Goal: Information Seeking & Learning: Learn about a topic

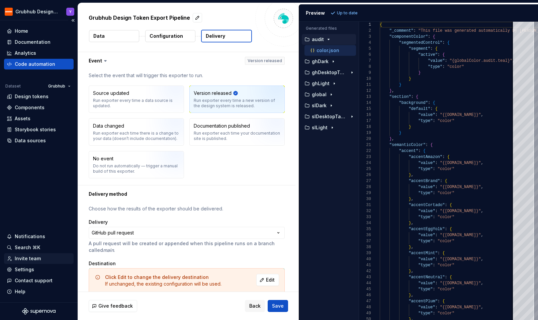
click at [26, 261] on div "Invite team" at bounding box center [28, 258] width 26 height 7
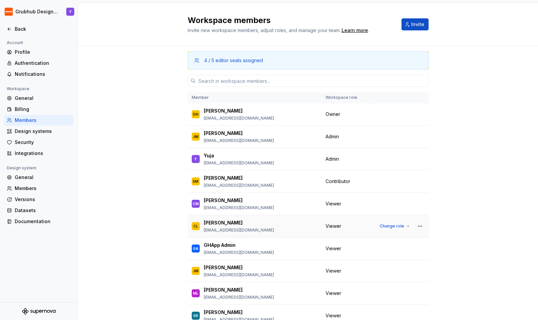
scroll to position [32, 0]
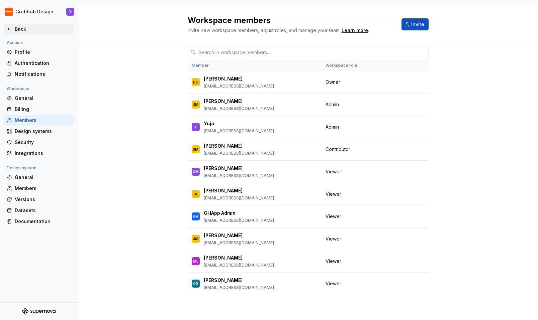
click at [15, 29] on div "Back" at bounding box center [43, 29] width 56 height 7
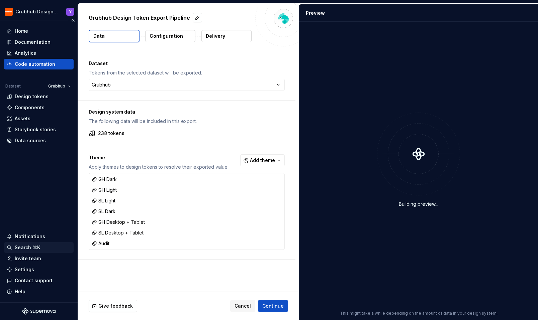
click at [24, 248] on div "Search ⌘K" at bounding box center [27, 247] width 25 height 7
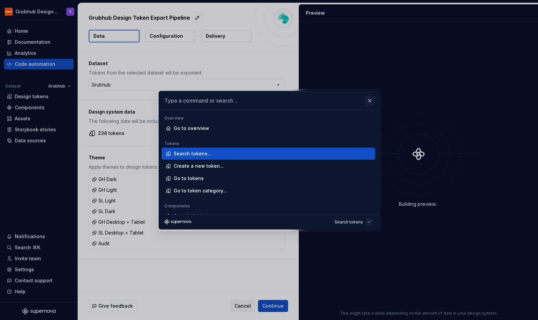
click at [372, 103] on button "button" at bounding box center [369, 100] width 9 height 9
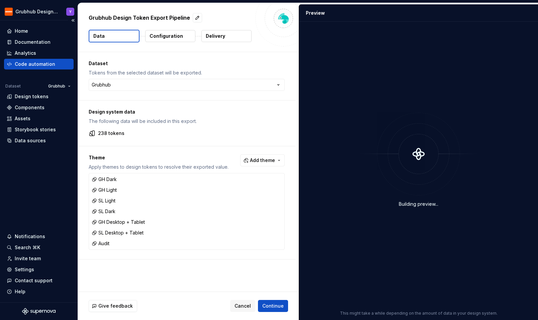
click at [25, 25] on div "Home Documentation Analytics Code automation Dataset Grubhub Design tokens Comp…" at bounding box center [39, 161] width 78 height 282
click at [22, 29] on div "Home" at bounding box center [21, 31] width 13 height 7
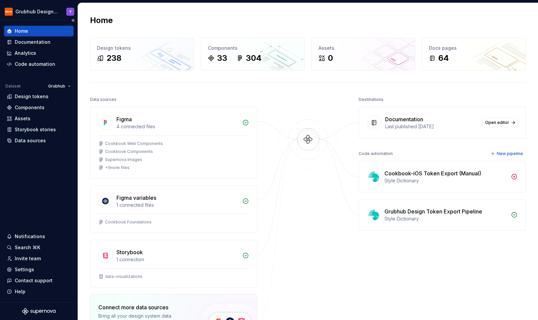
click at [18, 31] on div "Home" at bounding box center [21, 31] width 13 height 7
click at [28, 130] on div "Storybook stories" at bounding box center [35, 129] width 41 height 7
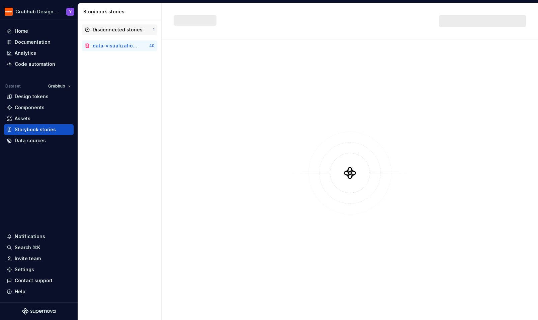
click at [102, 30] on div "Disconnected stories" at bounding box center [118, 29] width 50 height 7
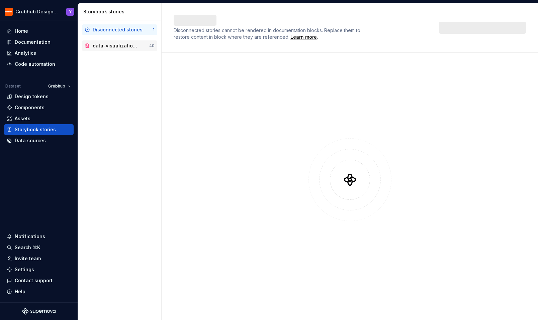
click at [104, 46] on div "data-visualizations" at bounding box center [115, 45] width 45 height 7
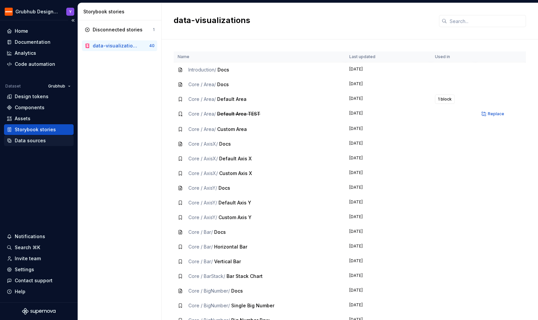
click at [31, 136] on div "Data sources" at bounding box center [39, 140] width 70 height 11
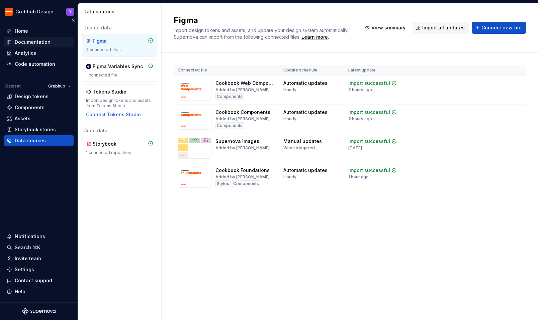
click at [29, 42] on div "Documentation" at bounding box center [33, 42] width 36 height 7
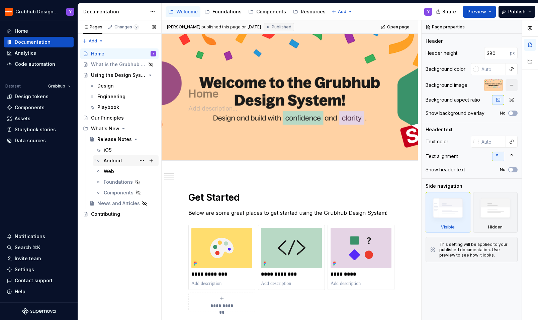
click at [111, 163] on div "Android" at bounding box center [113, 160] width 18 height 7
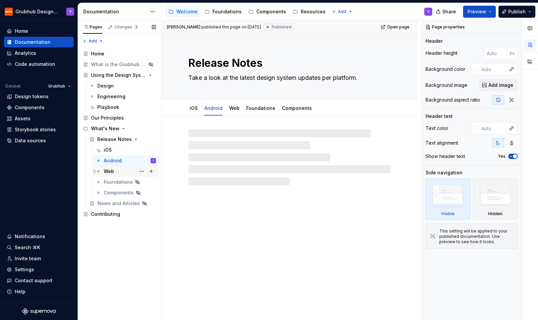
click at [111, 169] on div "Web" at bounding box center [109, 171] width 10 height 7
click at [118, 25] on div "Changes 2" at bounding box center [126, 26] width 24 height 5
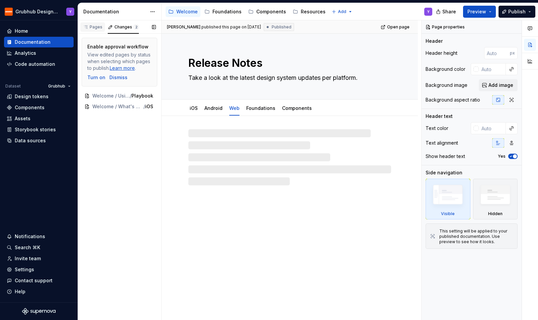
click at [96, 25] on div "Pages" at bounding box center [92, 26] width 19 height 5
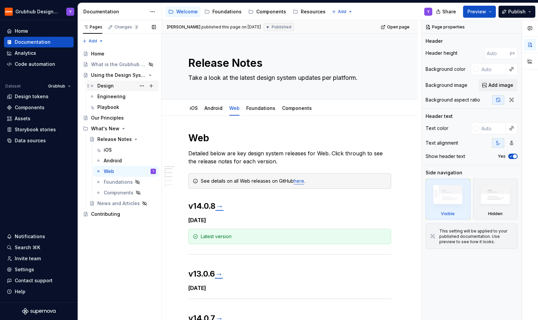
click at [111, 88] on div "Design" at bounding box center [105, 86] width 16 height 7
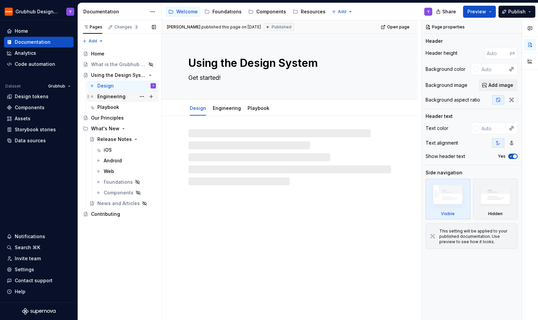
click at [110, 98] on div "Engineering" at bounding box center [111, 96] width 28 height 7
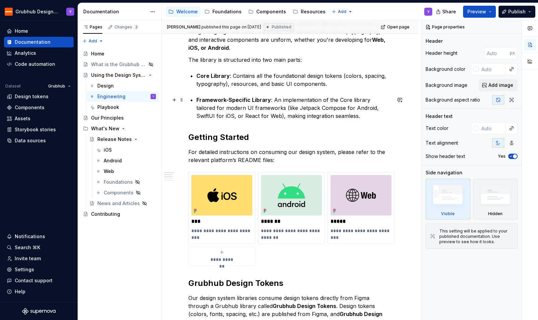
scroll to position [99, 0]
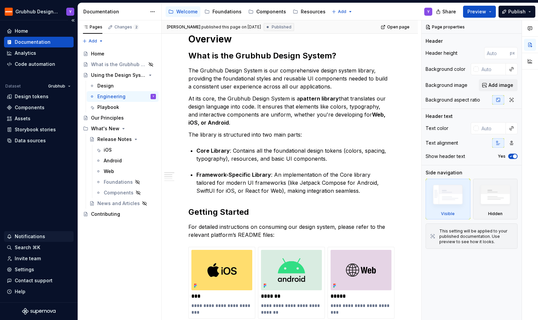
type textarea "*"
click at [27, 237] on div "Notifications" at bounding box center [30, 236] width 30 height 7
click at [21, 249] on html "Grubhub Design System Y Home Documentation Analytics Code automation Dataset Gr…" at bounding box center [269, 160] width 538 height 320
click at [23, 270] on div "Settings" at bounding box center [24, 269] width 19 height 7
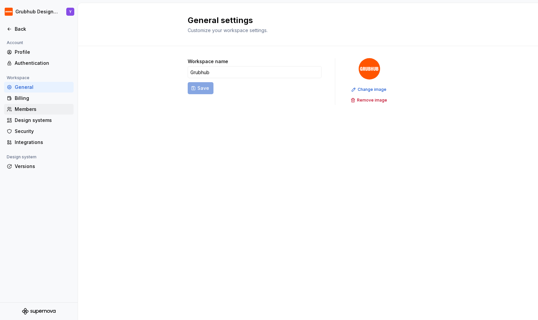
click at [23, 113] on div "Members" at bounding box center [39, 109] width 70 height 11
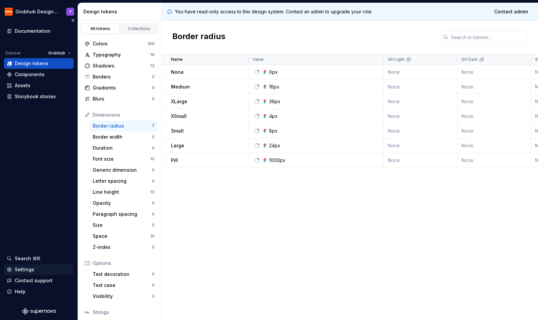
click at [34, 270] on div "Settings" at bounding box center [39, 269] width 64 height 7
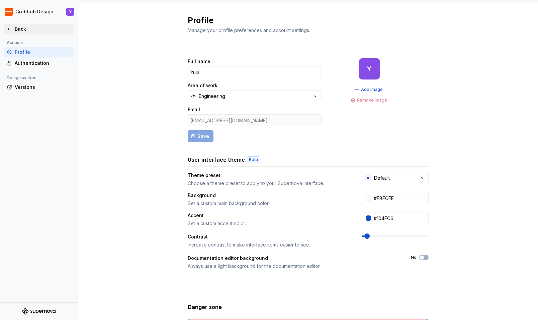
click at [11, 24] on div "Back" at bounding box center [39, 29] width 70 height 11
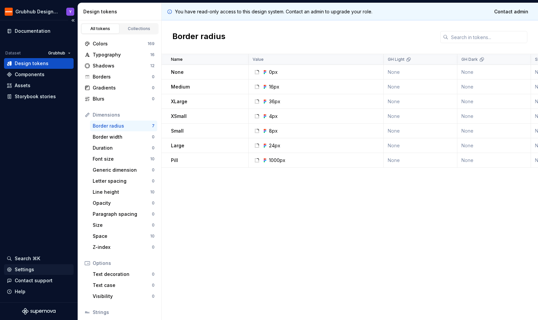
click at [22, 271] on div "Settings" at bounding box center [24, 269] width 19 height 7
click at [32, 68] on div "Design tokens" at bounding box center [39, 63] width 70 height 11
click at [35, 30] on div "Documentation" at bounding box center [33, 31] width 36 height 7
click at [31, 31] on div "Documentation" at bounding box center [33, 31] width 36 height 7
click at [30, 64] on div "Design tokens" at bounding box center [32, 63] width 34 height 7
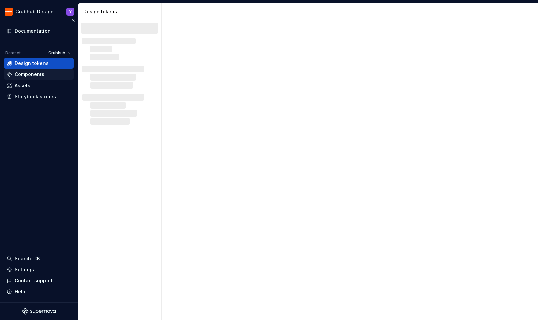
click at [30, 75] on div "Components" at bounding box center [30, 74] width 30 height 7
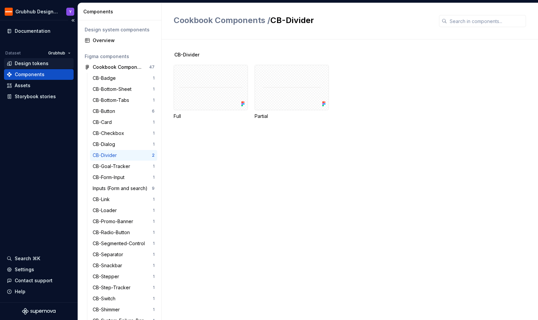
click at [29, 62] on div "Design tokens" at bounding box center [32, 63] width 34 height 7
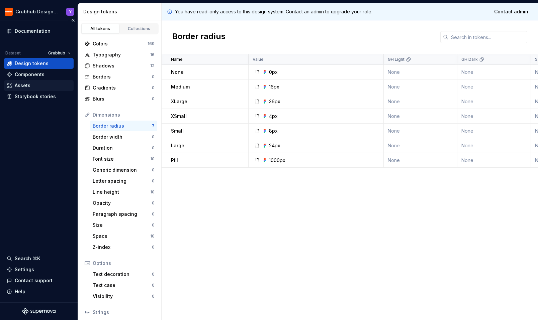
click at [29, 87] on div "Assets" at bounding box center [23, 85] width 16 height 7
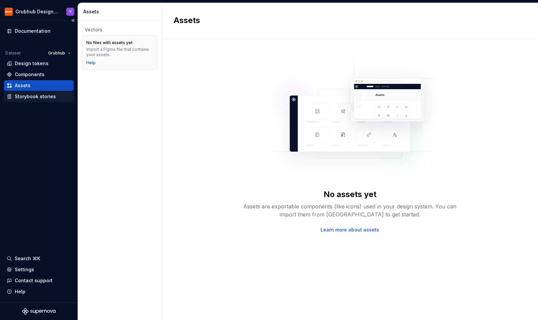
click at [26, 98] on div "Storybook stories" at bounding box center [35, 96] width 41 height 7
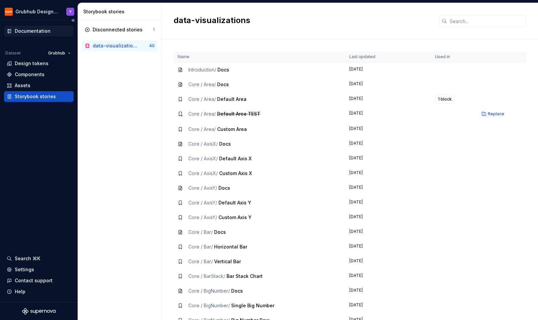
click at [30, 34] on div "Documentation" at bounding box center [33, 31] width 36 height 7
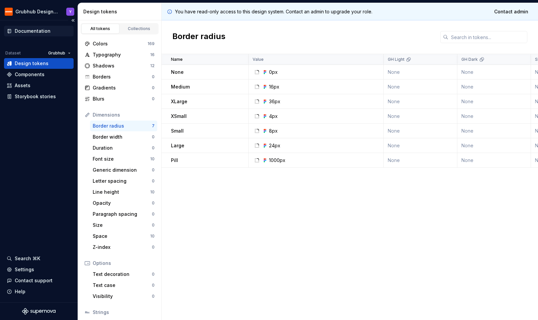
click at [28, 32] on div "Documentation" at bounding box center [33, 31] width 36 height 7
